Goal: Check status

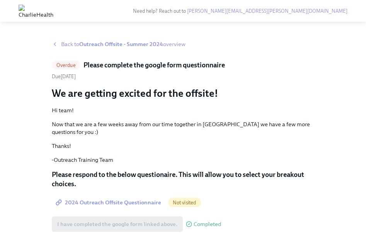
click at [55, 45] on icon at bounding box center [55, 44] width 6 height 6
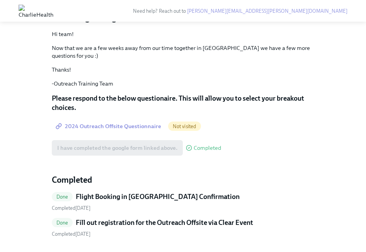
scroll to position [137, 0]
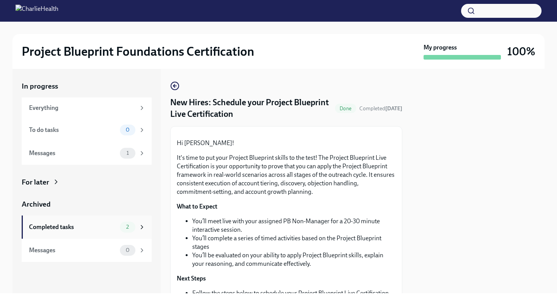
click at [115, 223] on div "Completed tasks" at bounding box center [73, 227] width 88 height 9
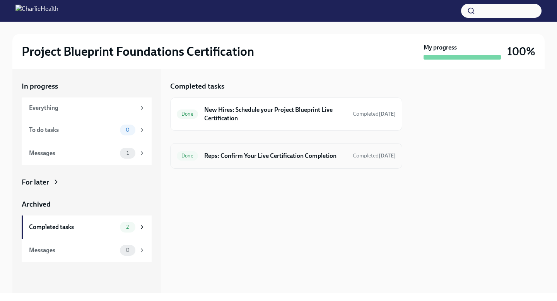
click at [313, 157] on h6 "Reps: Confirm Your Live Certification Completion" at bounding box center [275, 156] width 142 height 9
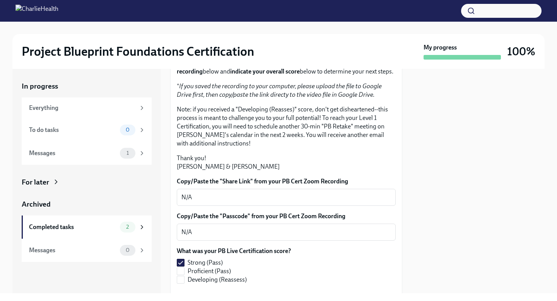
scroll to position [103, 0]
click at [131, 156] on div "1" at bounding box center [127, 153] width 15 height 11
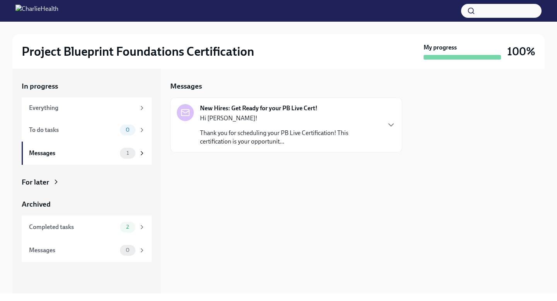
click at [233, 137] on p "Thank you for scheduling your PB Live Certification! This certification is your…" at bounding box center [290, 137] width 180 height 17
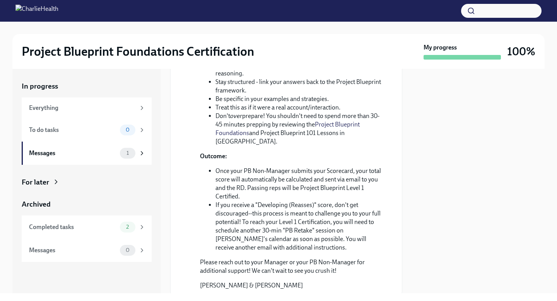
scroll to position [281, 0]
